Goal: Task Accomplishment & Management: Manage account settings

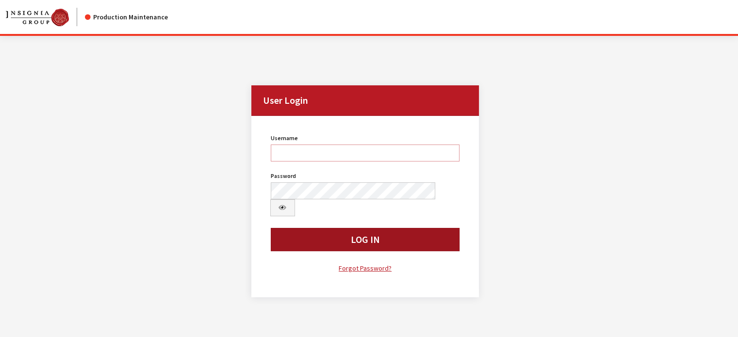
type input "kdart"
click at [330, 141] on button "Log In" at bounding box center [365, 239] width 189 height 23
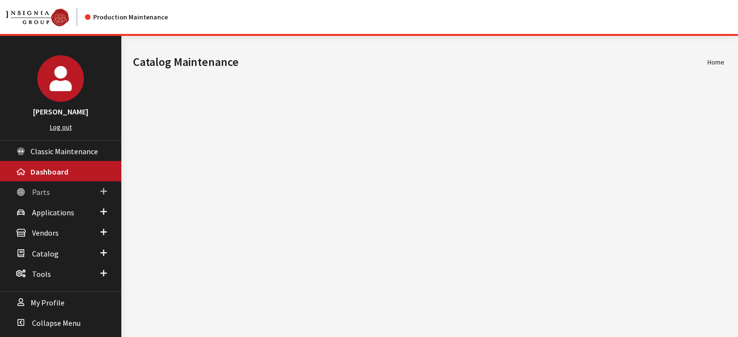
click at [50, 190] on link "Parts" at bounding box center [60, 191] width 121 height 20
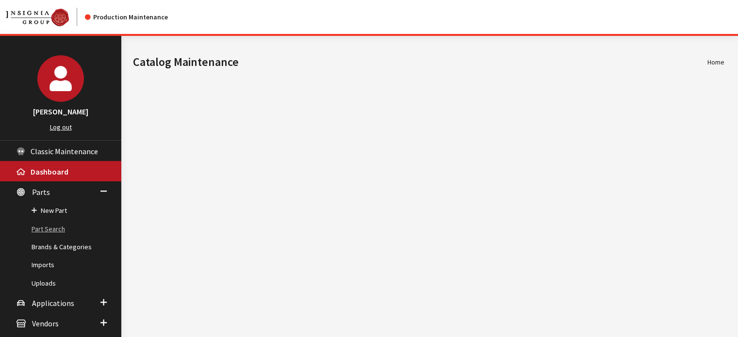
click at [58, 226] on link "Part Search" at bounding box center [60, 229] width 121 height 18
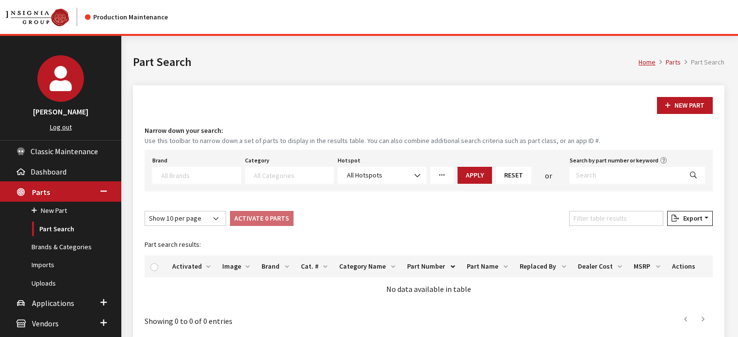
select select
click at [584, 170] on input "Search by part number or keyword" at bounding box center [626, 175] width 113 height 17
paste input "82219040AB"
type input "82219040AB"
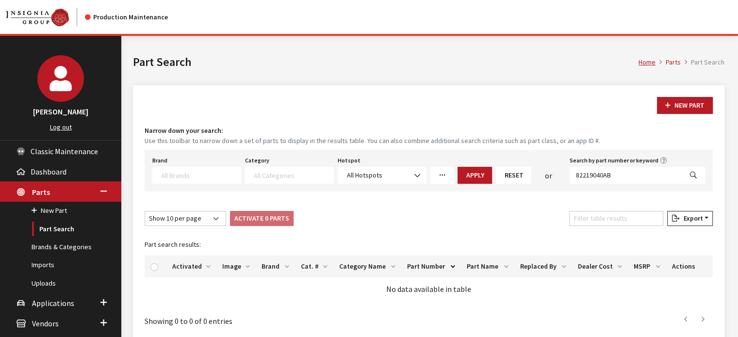
select select
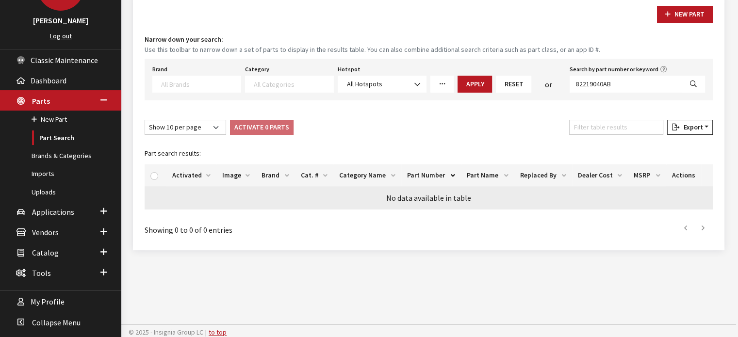
scroll to position [92, 0]
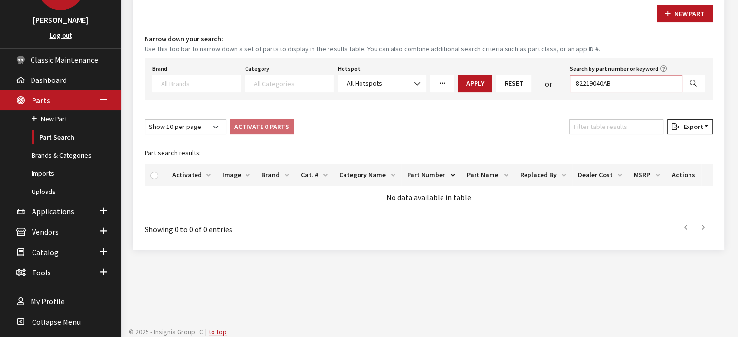
click at [598, 81] on input "82219040AB" at bounding box center [626, 83] width 113 height 17
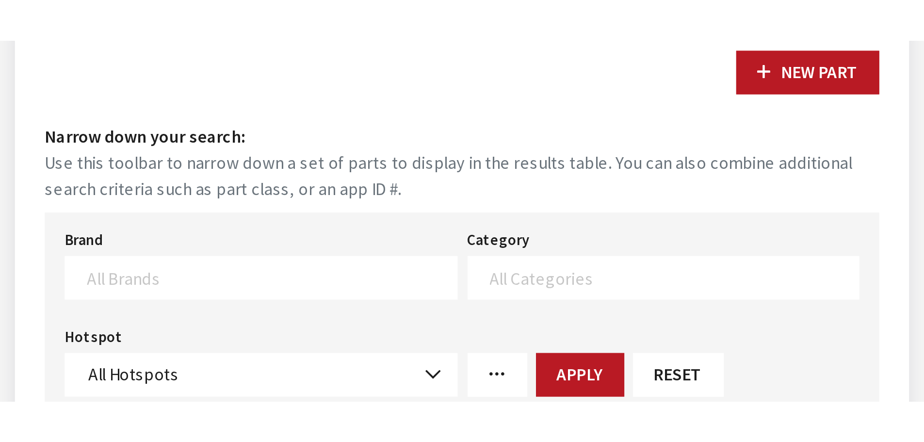
scroll to position [36, 0]
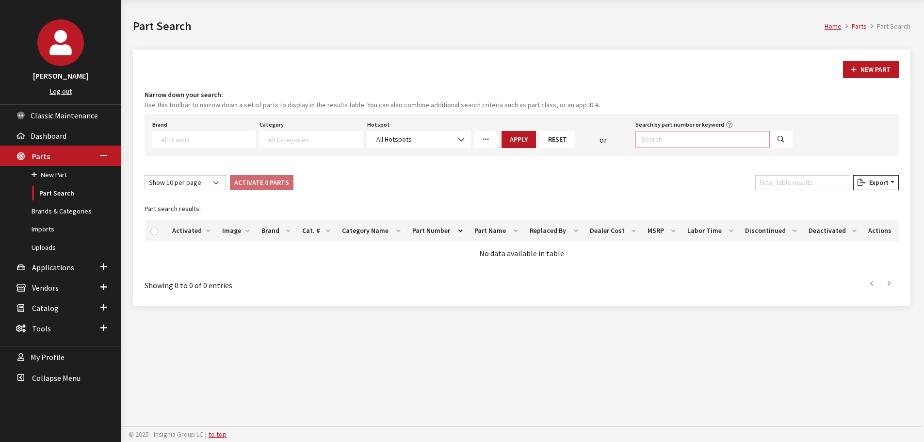
paste input "68628506AA"
drag, startPoint x: 757, startPoint y: 144, endPoint x: 775, endPoint y: 141, distance: 17.7
click at [737, 144] on input "68628506AA" at bounding box center [702, 139] width 134 height 17
type input "68628506AA"
click at [737, 140] on button "Search" at bounding box center [780, 139] width 23 height 17
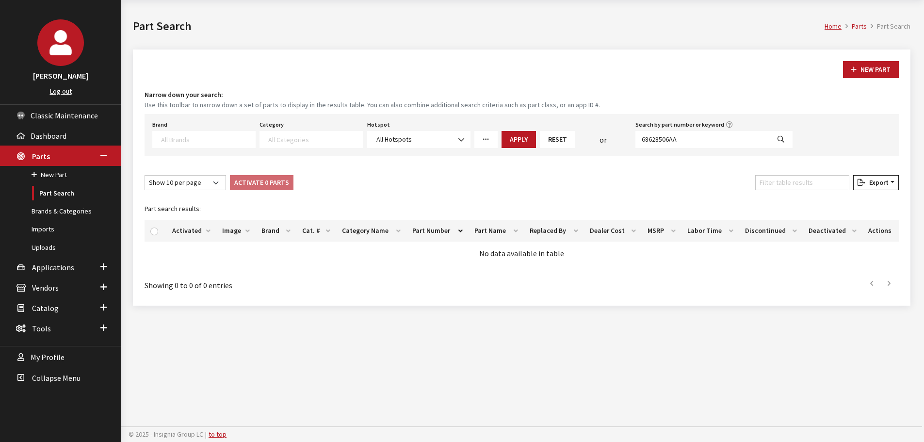
select select
click at [60, 266] on span "Applications" at bounding box center [53, 267] width 42 height 10
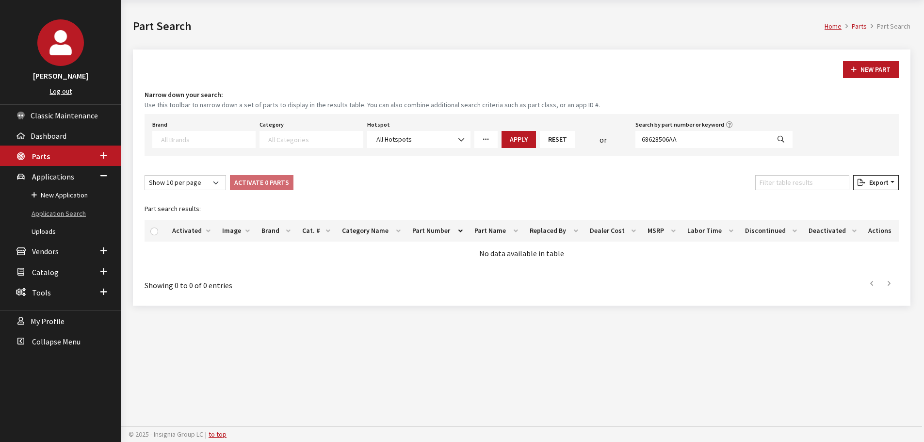
click at [61, 208] on link "Application Search" at bounding box center [60, 214] width 121 height 18
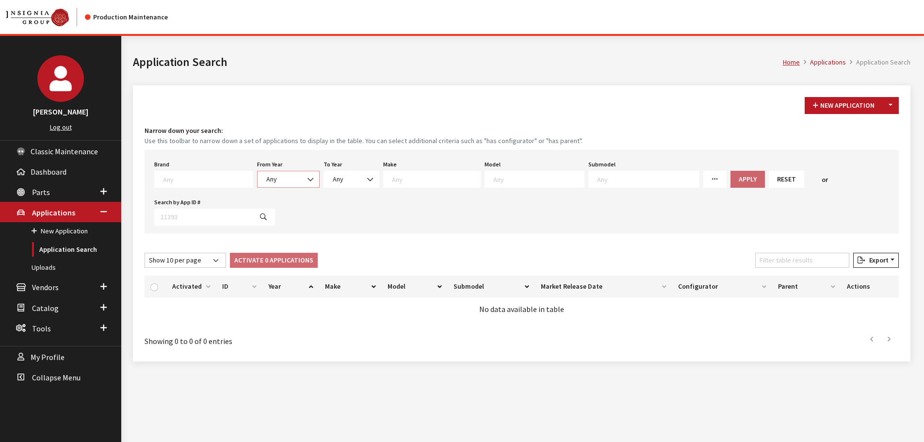
click at [281, 178] on span "Any" at bounding box center [288, 179] width 50 height 10
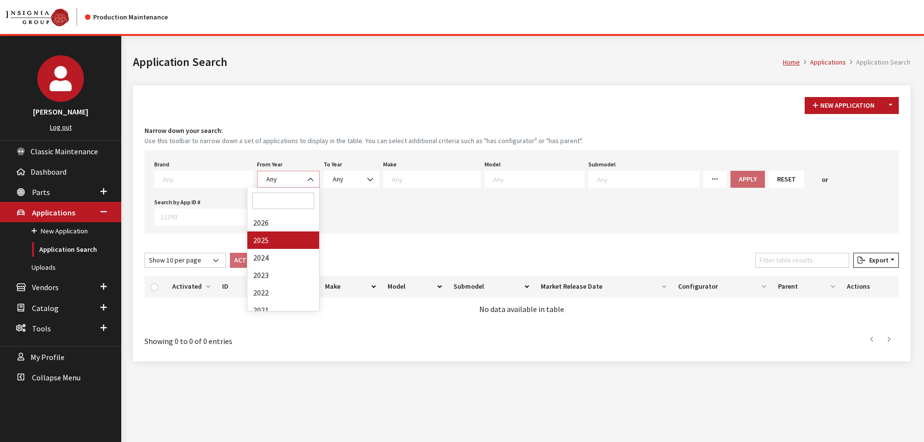
select select "2025"
select select
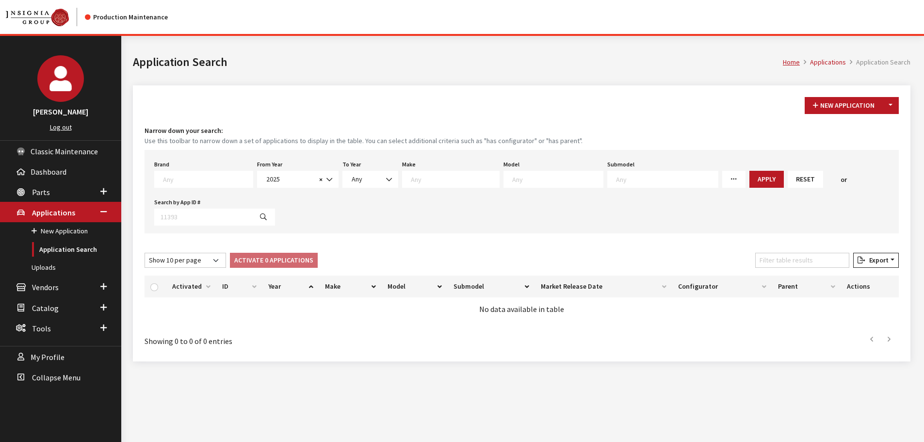
click at [430, 178] on textarea "Search" at bounding box center [455, 179] width 88 height 9
select select "16"
select select
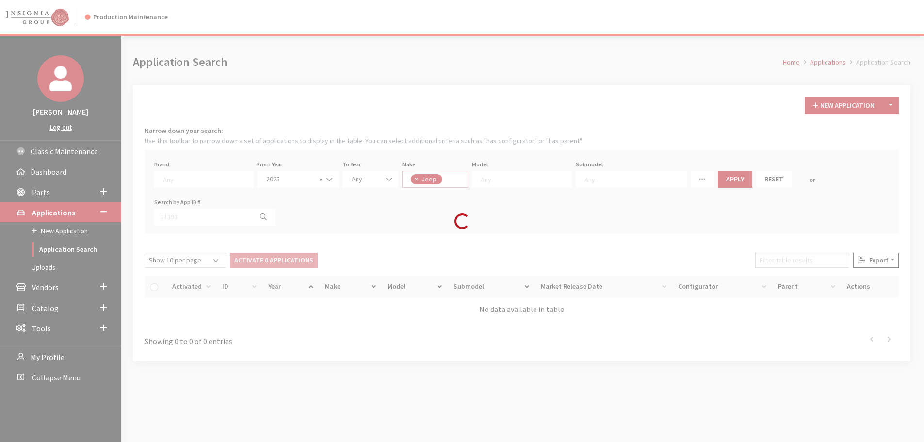
scroll to position [175, 0]
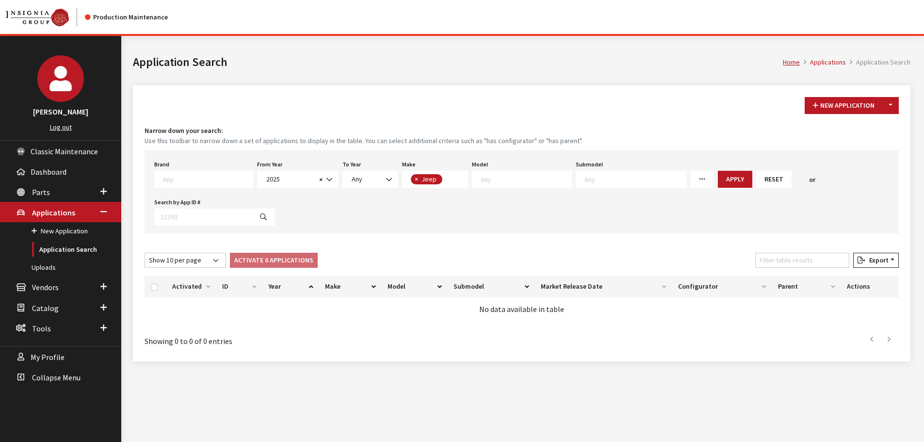
click at [505, 172] on span at bounding box center [522, 179] width 100 height 17
select select "201"
click at [593, 181] on textarea "Search" at bounding box center [636, 179] width 102 height 9
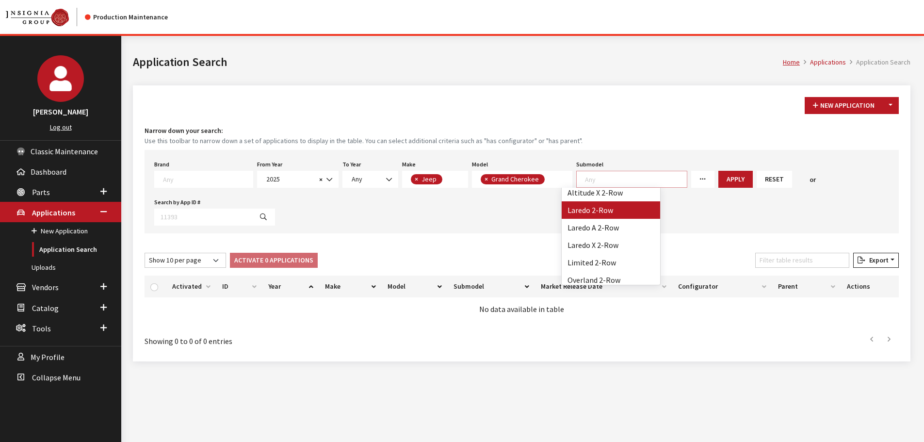
scroll to position [12, 0]
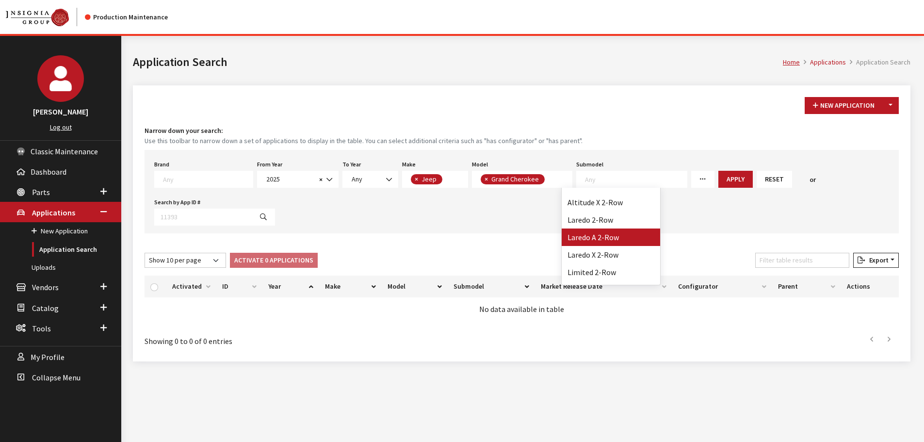
select select "4660"
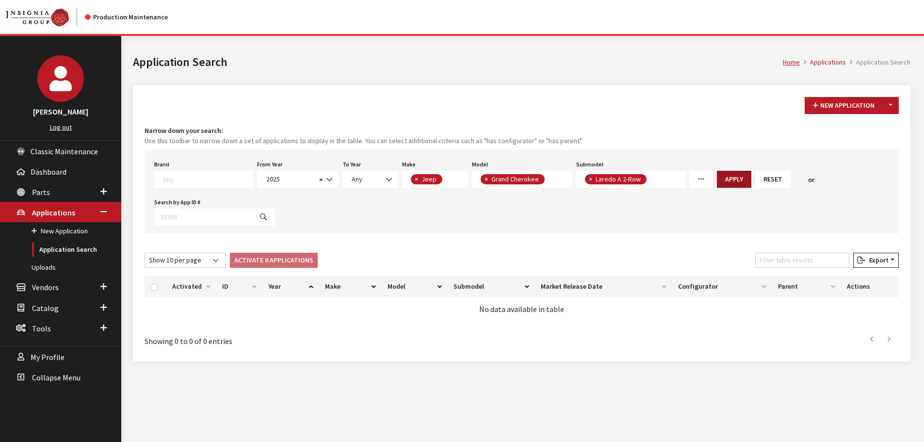
click at [717, 179] on button "Apply" at bounding box center [734, 179] width 34 height 17
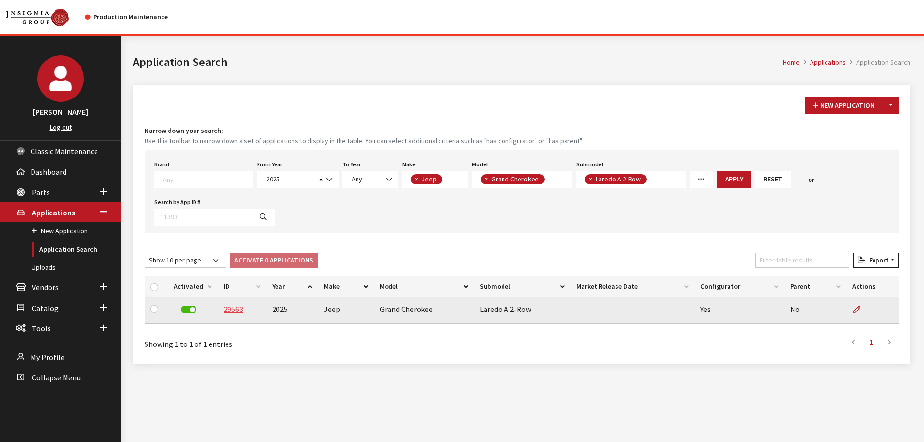
click at [228, 309] on link "29563" at bounding box center [233, 309] width 19 height 10
click at [244, 306] on td "29563" at bounding box center [242, 310] width 49 height 26
click at [239, 309] on link "29563" at bounding box center [233, 309] width 19 height 10
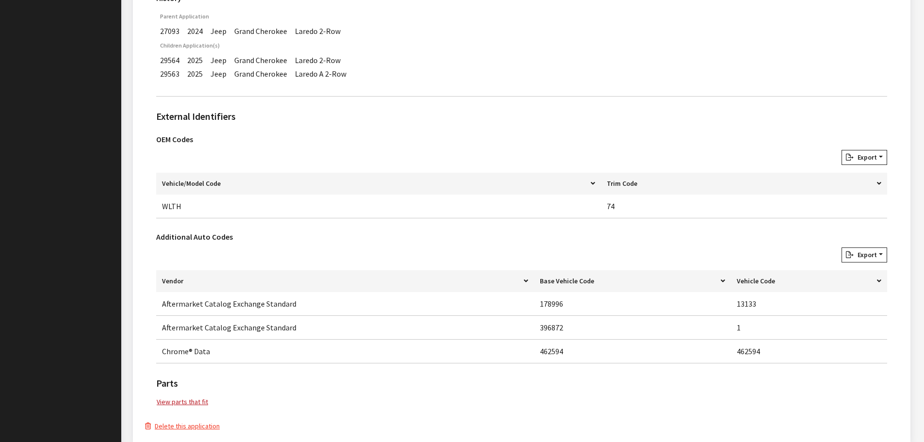
scroll to position [576, 0]
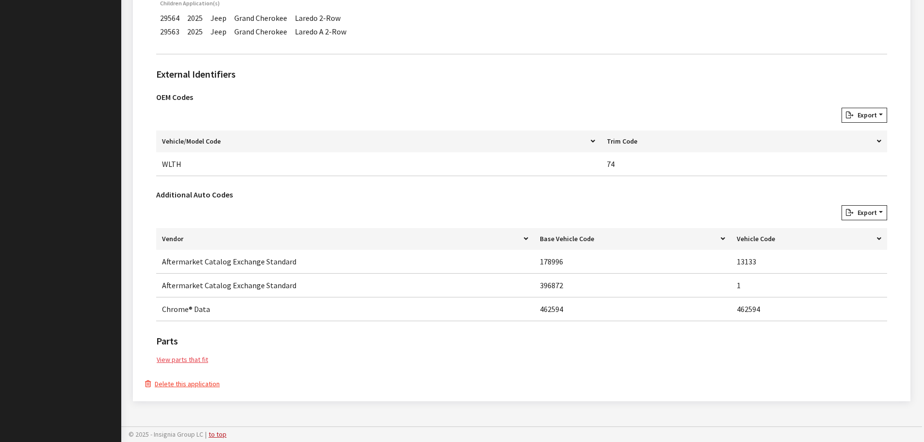
click at [195, 365] on link "View parts that fit" at bounding box center [182, 359] width 52 height 11
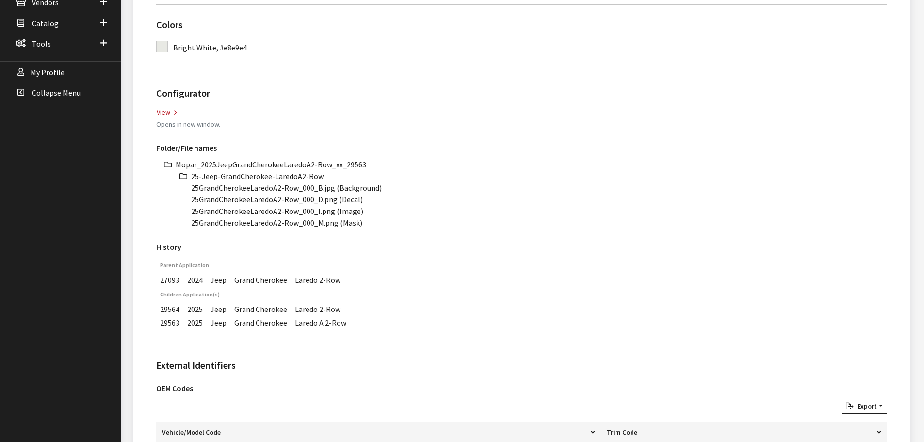
scroll to position [42, 0]
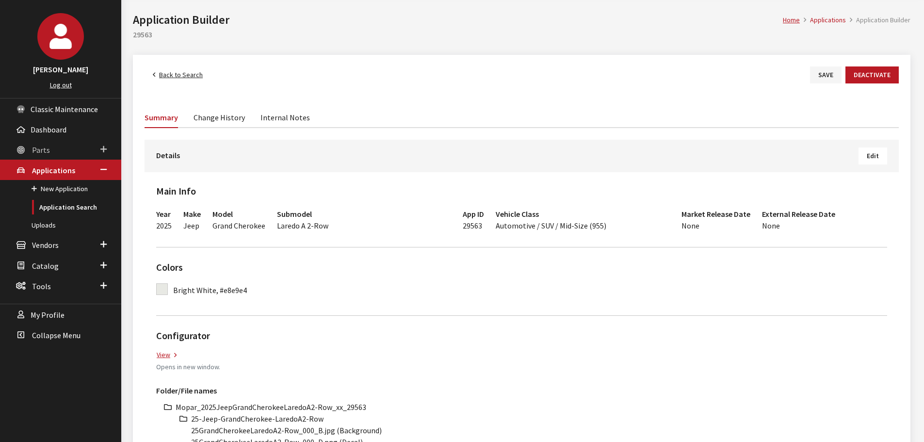
click at [48, 147] on span "Parts" at bounding box center [41, 150] width 18 height 10
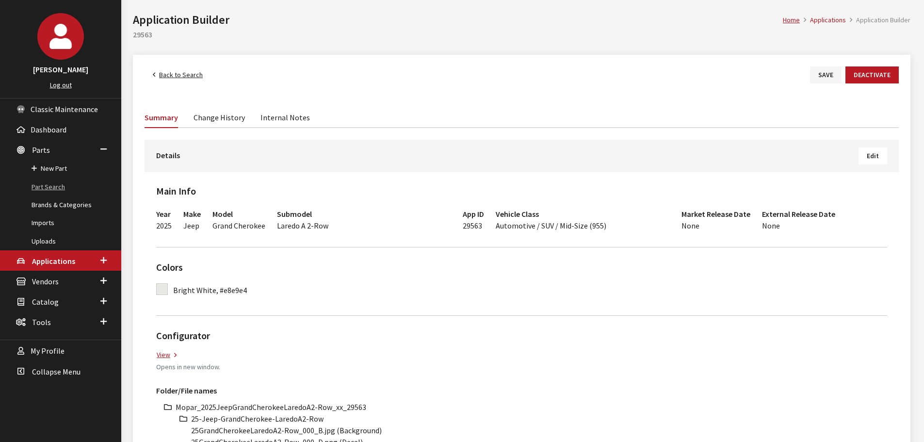
click at [61, 189] on link "Part Search" at bounding box center [60, 187] width 121 height 18
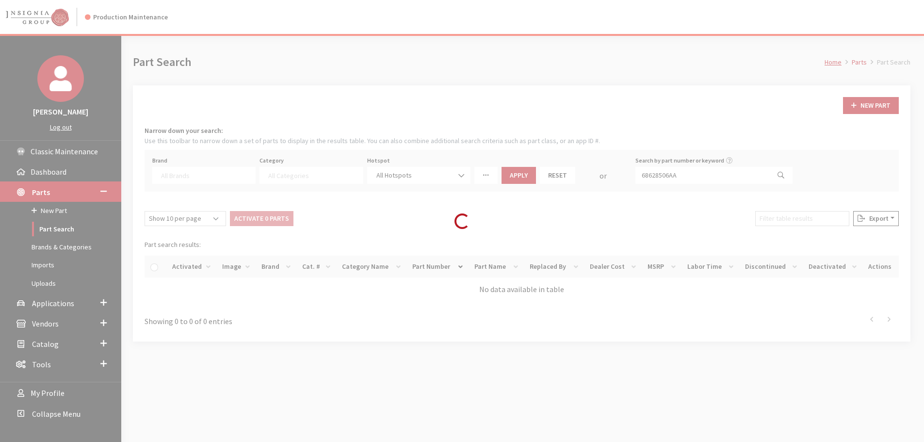
select select
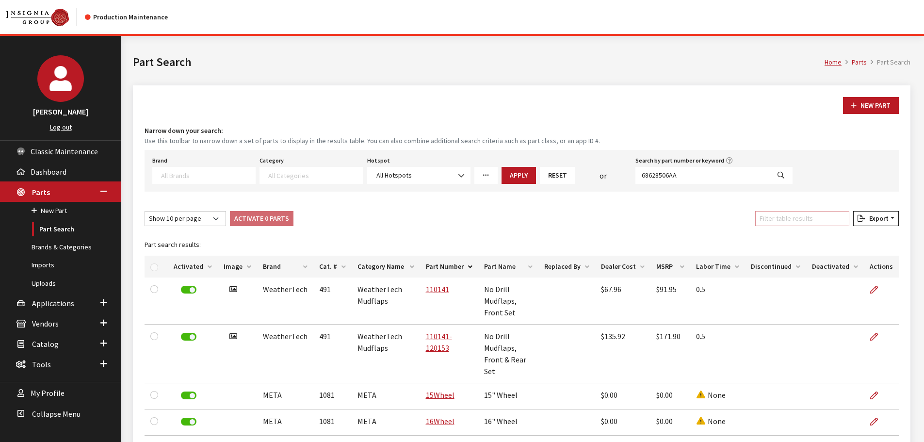
click at [821, 226] on input "Filter table results" at bounding box center [802, 218] width 94 height 15
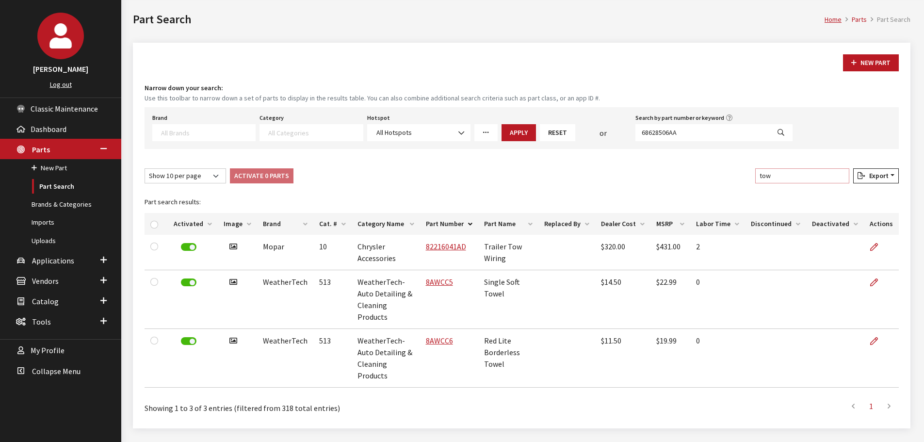
scroll to position [21, 0]
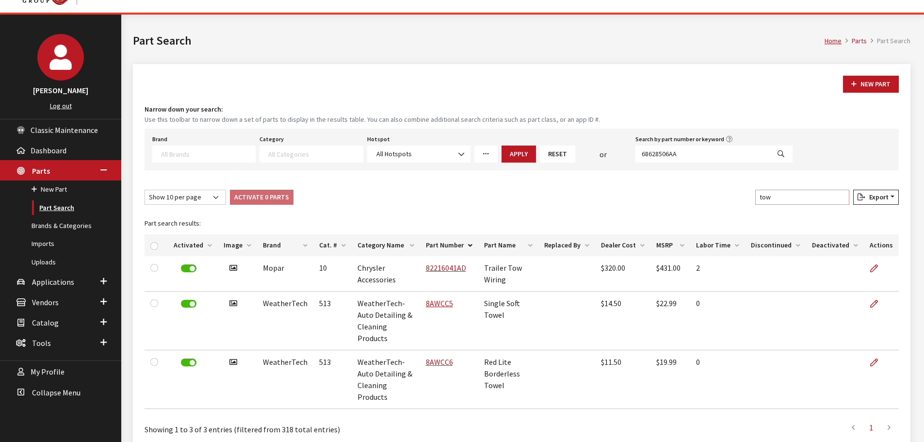
type input "tow"
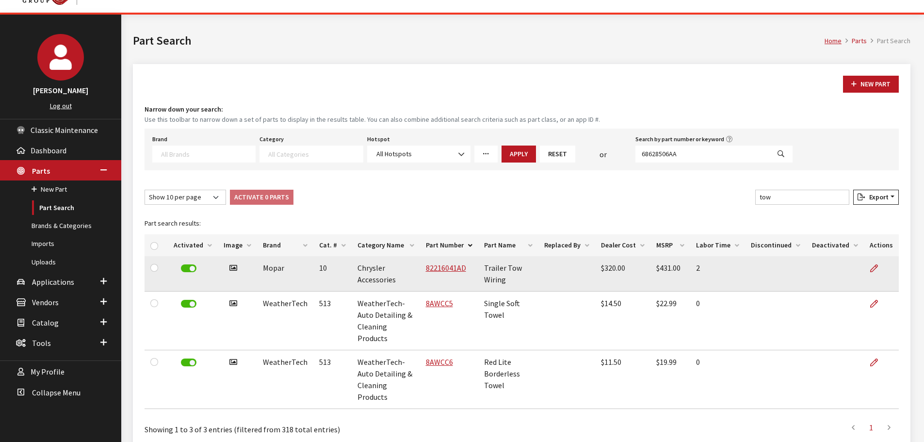
click at [444, 279] on td "82216041AD" at bounding box center [449, 273] width 58 height 35
drag, startPoint x: 465, startPoint y: 275, endPoint x: 415, endPoint y: 275, distance: 50.0
click at [420, 275] on td "82216041AD" at bounding box center [449, 273] width 58 height 35
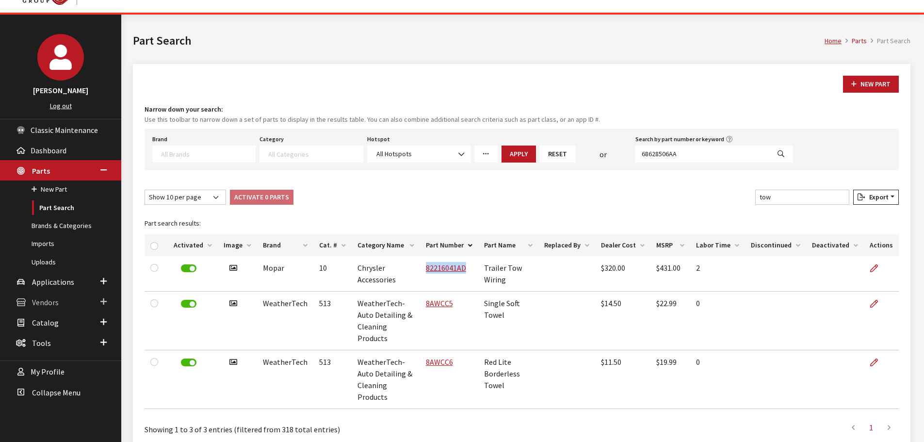
copy link "82216041AD"
click at [81, 288] on link "Applications" at bounding box center [60, 281] width 121 height 20
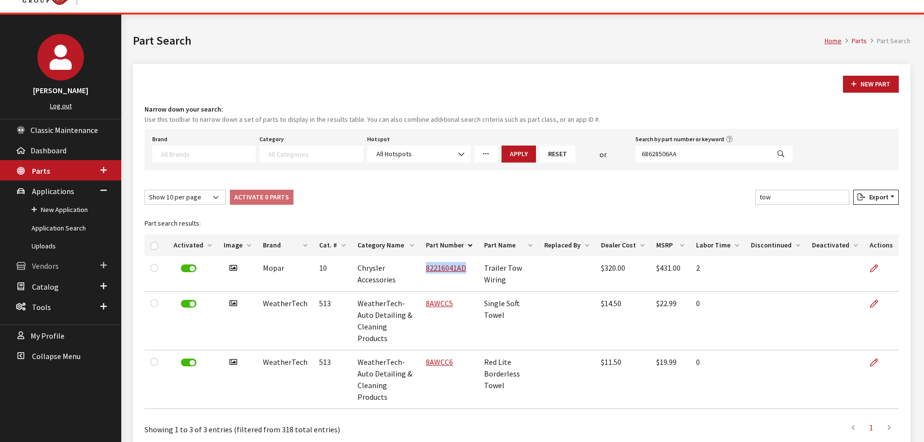
click at [75, 264] on link "Vendors" at bounding box center [60, 265] width 121 height 20
click at [67, 230] on link "Dealer Search" at bounding box center [60, 231] width 121 height 18
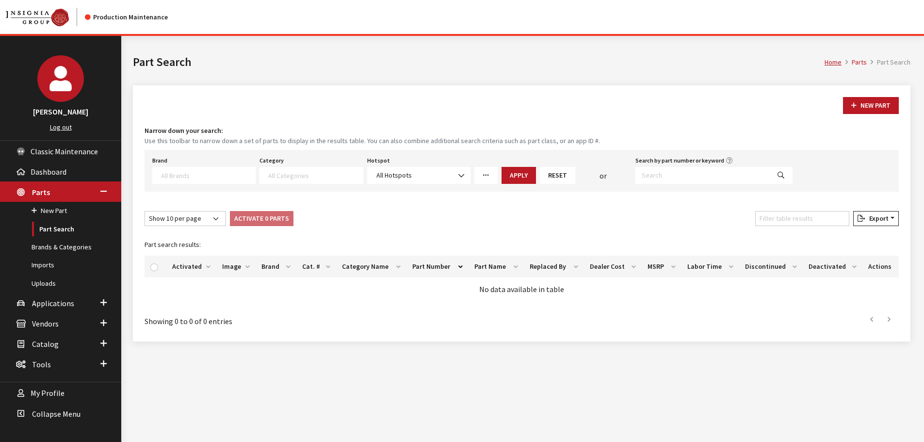
select select
click at [733, 177] on input "Search by part number or keyword" at bounding box center [702, 175] width 134 height 17
click at [748, 163] on div "Search by part number or keyword" at bounding box center [714, 169] width 161 height 30
click at [738, 175] on input "Search by part number or keyword" at bounding box center [702, 175] width 134 height 17
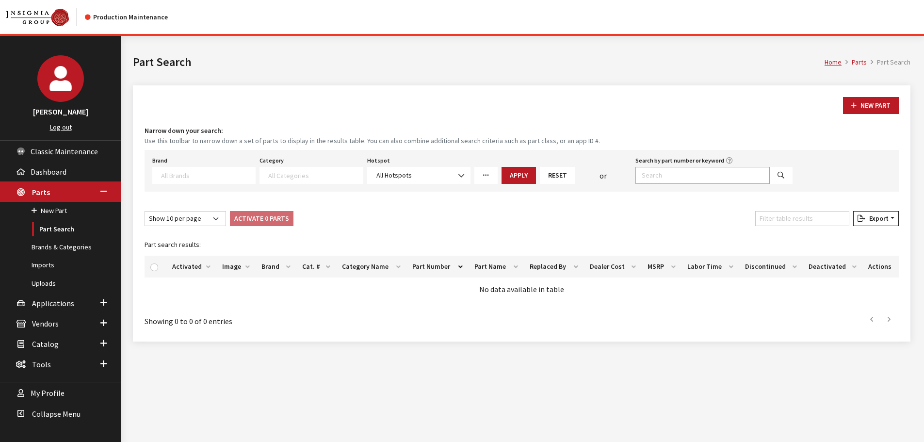
paste input "82216041AD"
type input "82216041AD"
select select
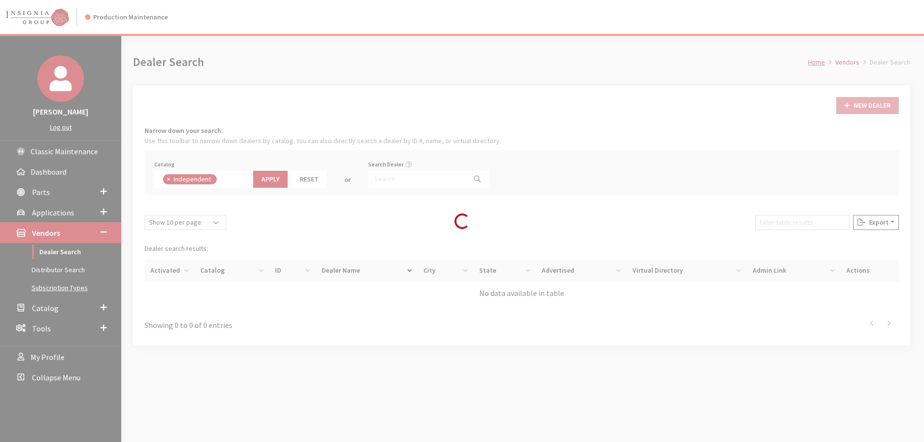
scroll to position [71, 0]
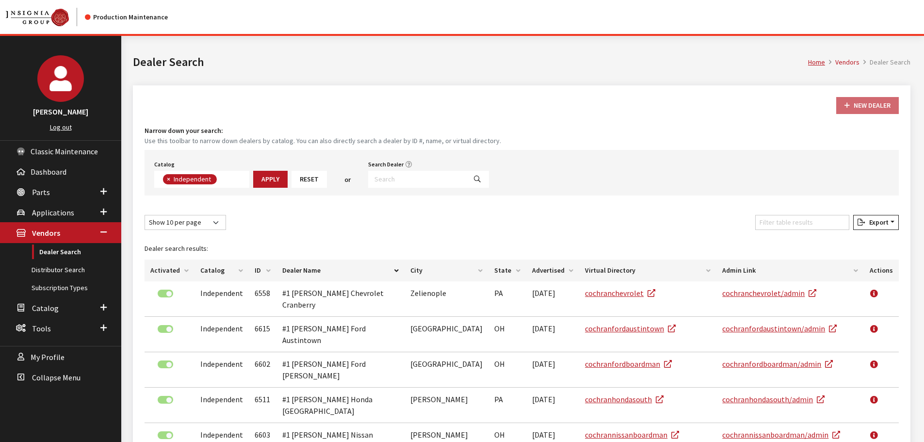
drag, startPoint x: 168, startPoint y: 176, endPoint x: 174, endPoint y: 178, distance: 6.5
click at [168, 176] on span "×" at bounding box center [168, 179] width 3 height 9
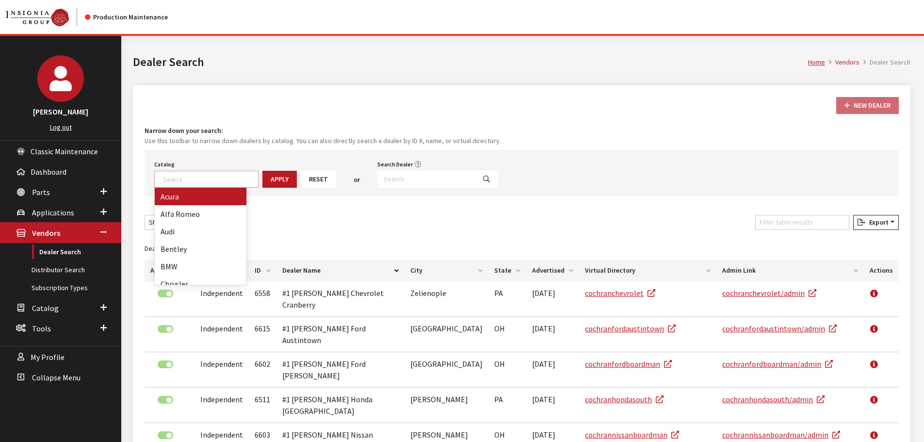
select select
click at [806, 225] on input "Filter table results" at bounding box center [802, 222] width 94 height 15
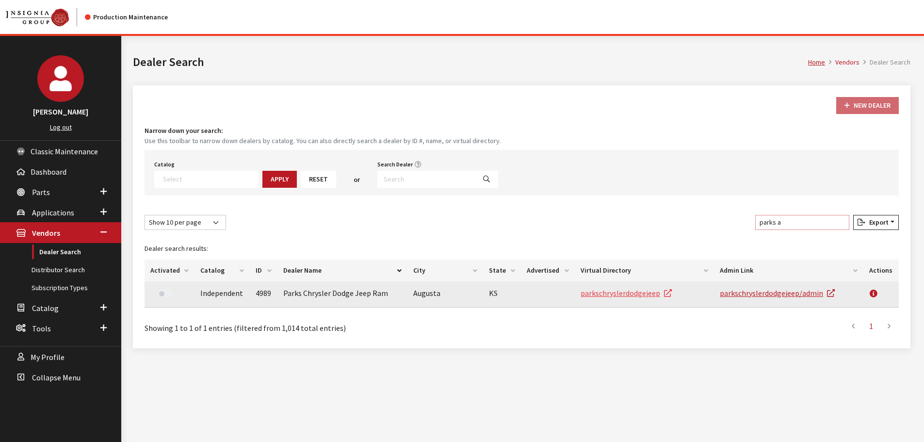
type input "parks a"
click at [626, 292] on link "parkschryslerdodgejeep" at bounding box center [626, 293] width 91 height 10
click at [769, 294] on link "parkschryslerdodgejeep/admin" at bounding box center [777, 293] width 115 height 10
click at [346, 282] on td "Parks Chrysler Dodge Jeep Ram" at bounding box center [342, 294] width 130 height 26
click at [343, 291] on td "Parks Chrysler Dodge Jeep Ram" at bounding box center [342, 294] width 130 height 26
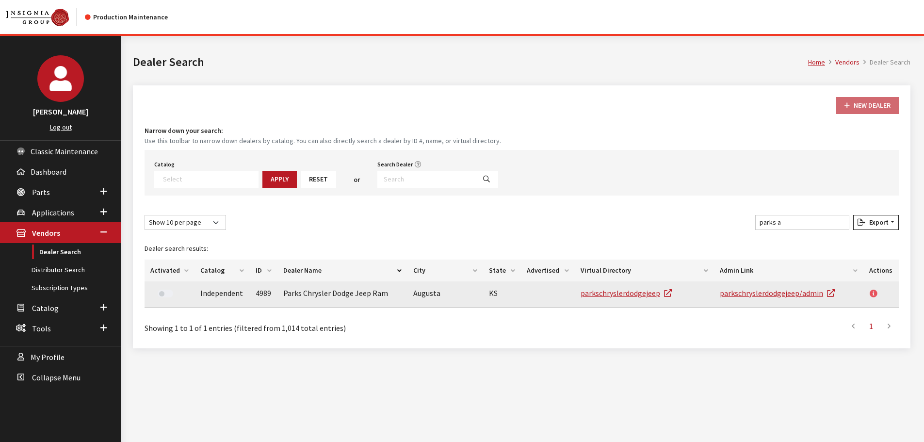
click at [876, 295] on icon at bounding box center [874, 294] width 8 height 8
click at [604, 295] on link "parkschryslerdodgejeep" at bounding box center [626, 293] width 91 height 10
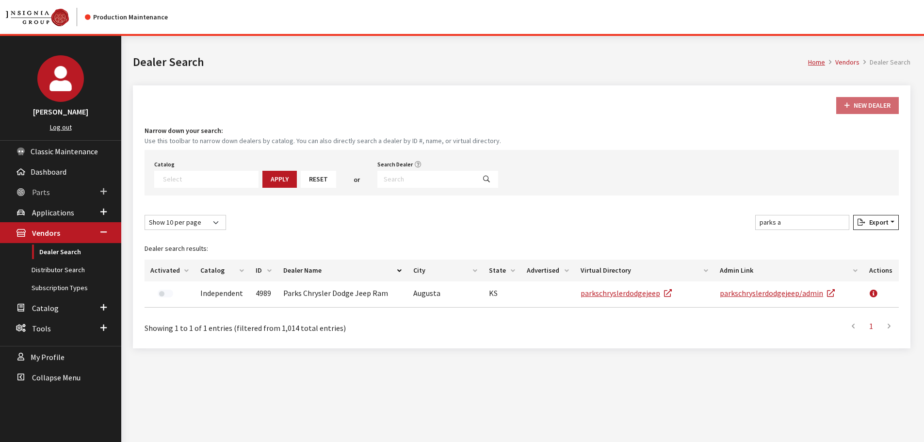
click at [43, 192] on span "Parts" at bounding box center [41, 192] width 18 height 10
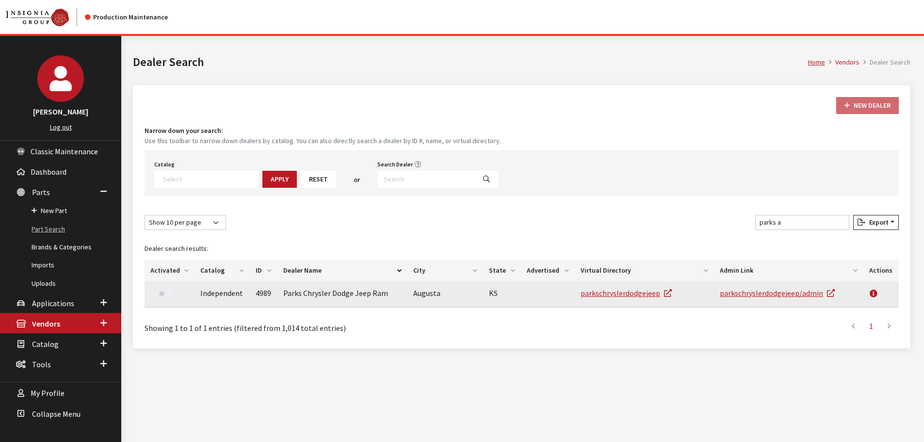
drag, startPoint x: 47, startPoint y: 228, endPoint x: 492, endPoint y: 299, distance: 451.0
click at [48, 228] on link "Part Search" at bounding box center [60, 229] width 121 height 18
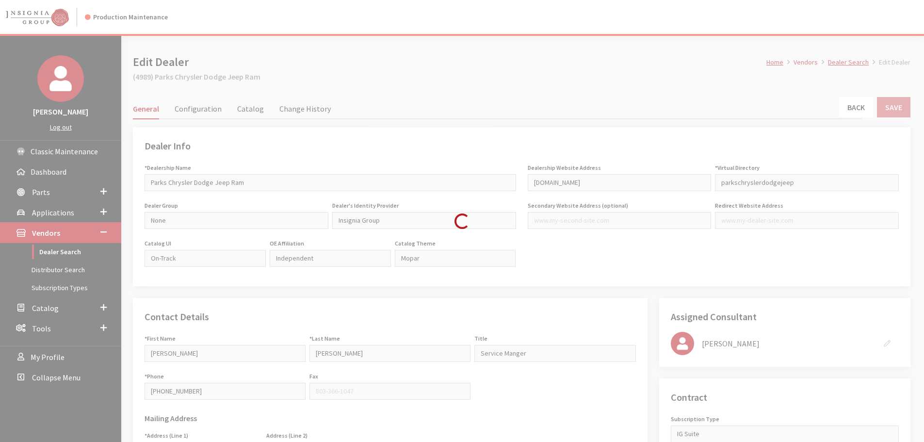
type input "499.00"
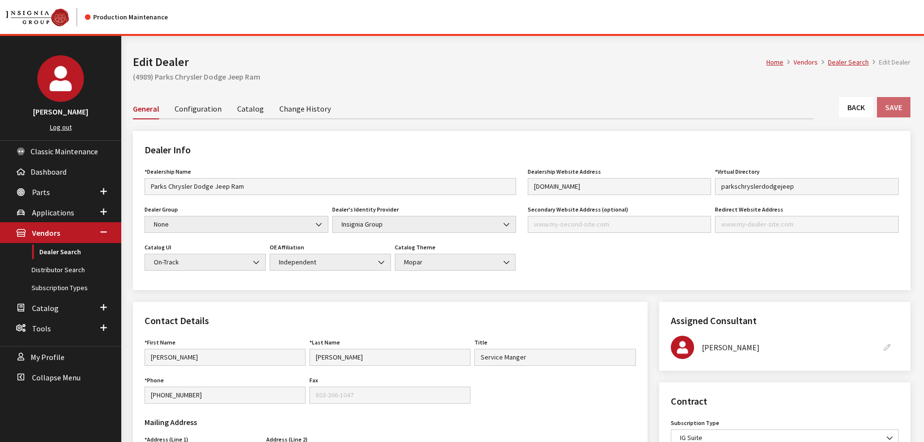
click at [251, 113] on link "Catalog" at bounding box center [250, 108] width 27 height 20
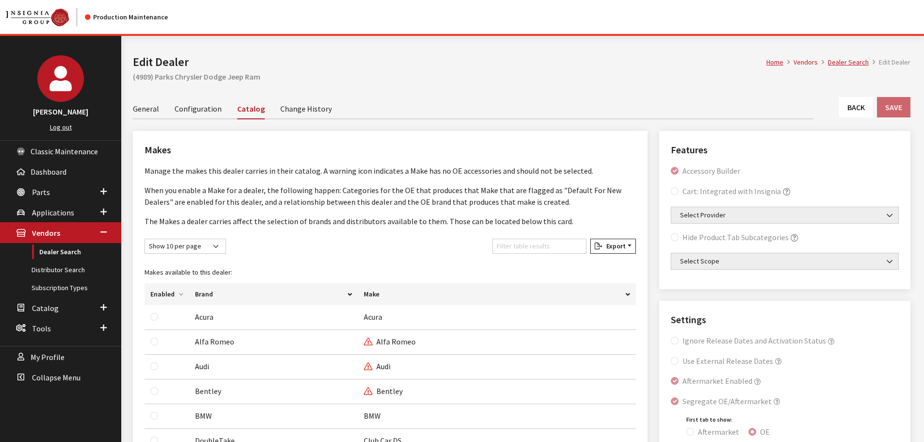
click at [146, 108] on link "General" at bounding box center [146, 108] width 26 height 20
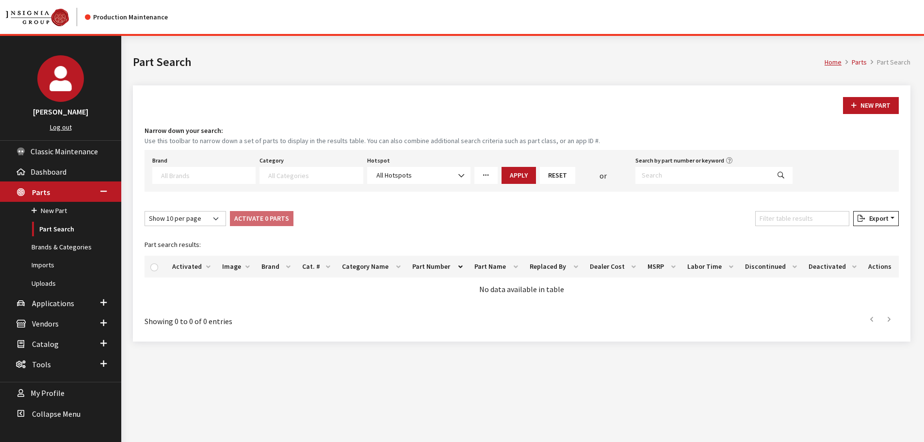
select select
click at [672, 173] on input "Search by part number or keyword" at bounding box center [702, 175] width 134 height 17
paste input "82219040AB"
type input "82219040Aa"
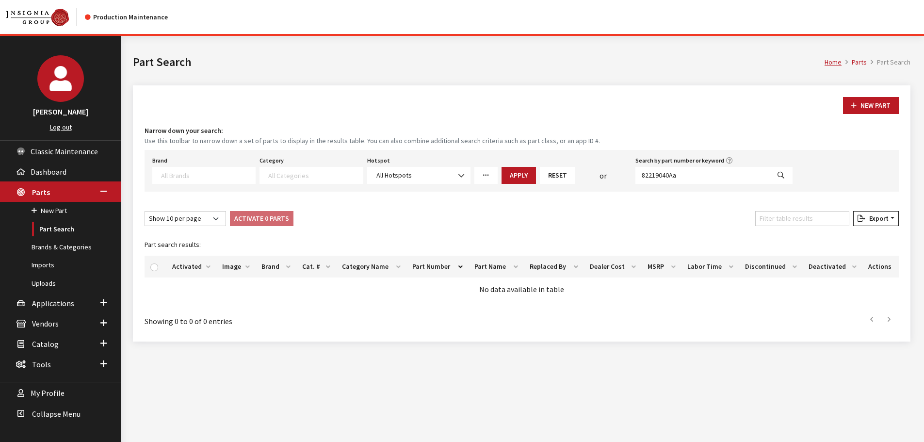
select select
